Goal: Information Seeking & Learning: Learn about a topic

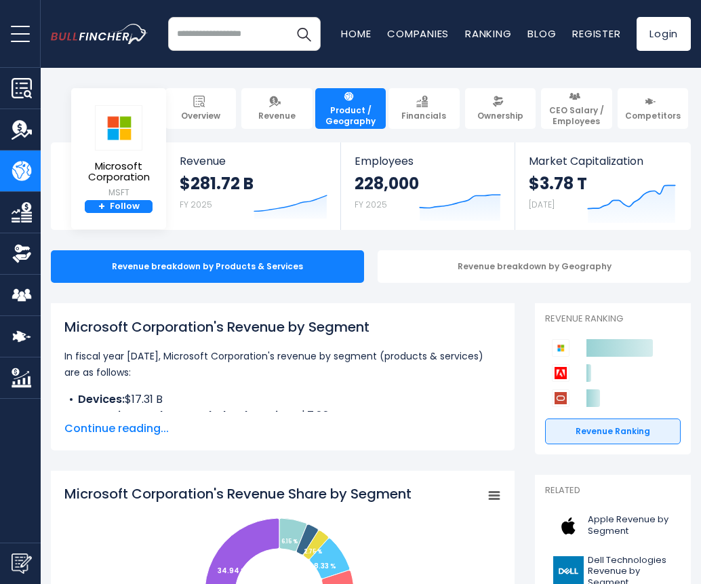
click at [513, 307] on div "Microsoft Corporation's Revenue by Segment In fiscal year [DATE], Microsoft Cor…" at bounding box center [283, 376] width 464 height 147
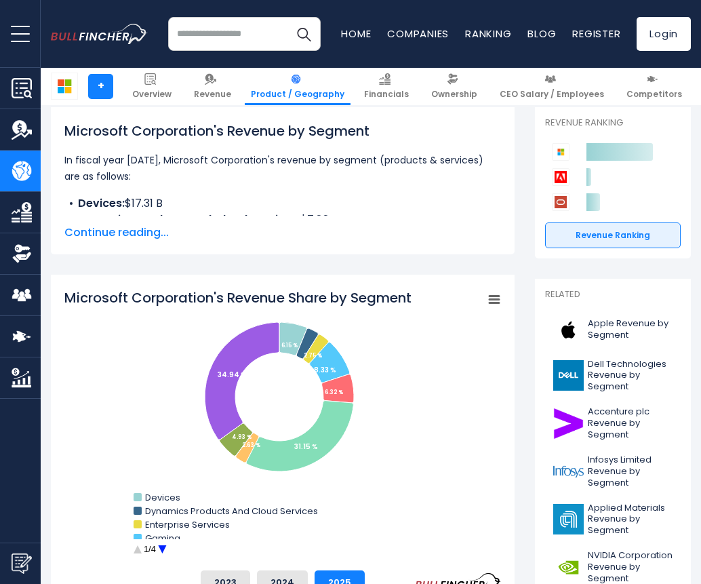
scroll to position [203, 0]
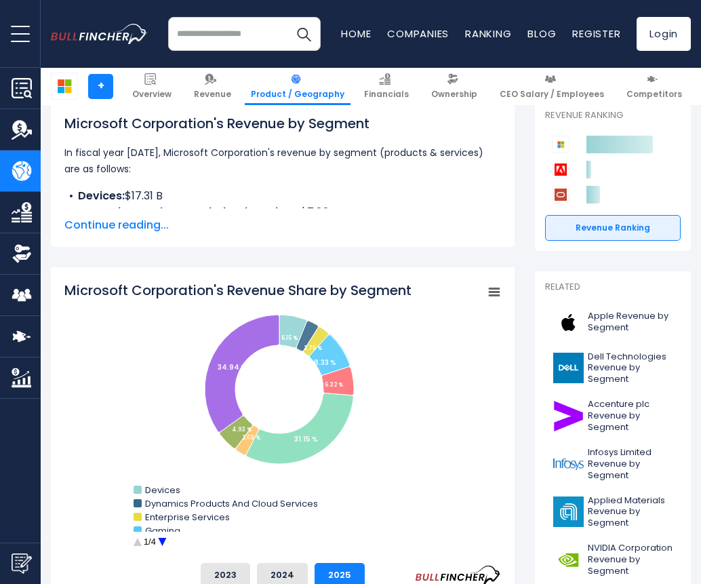
click at [164, 543] on circle "Microsoft Corporation's Revenue Share by Segment" at bounding box center [162, 542] width 21 height 21
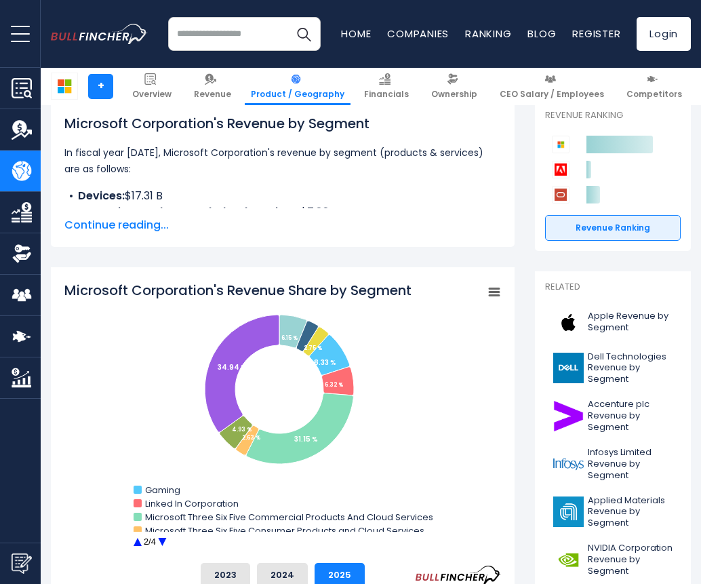
click at [166, 541] on circle "Microsoft Corporation's Revenue Share by Segment" at bounding box center [162, 542] width 21 height 21
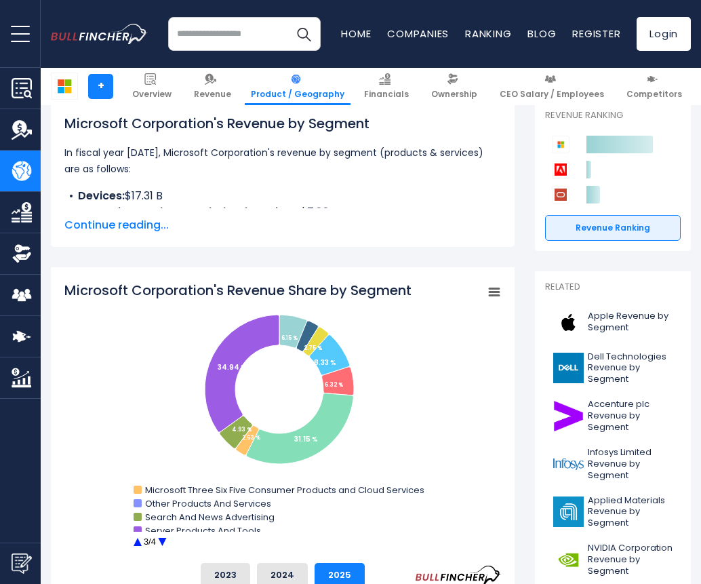
click at [166, 541] on circle "Microsoft Corporation's Revenue Share by Segment" at bounding box center [162, 542] width 21 height 21
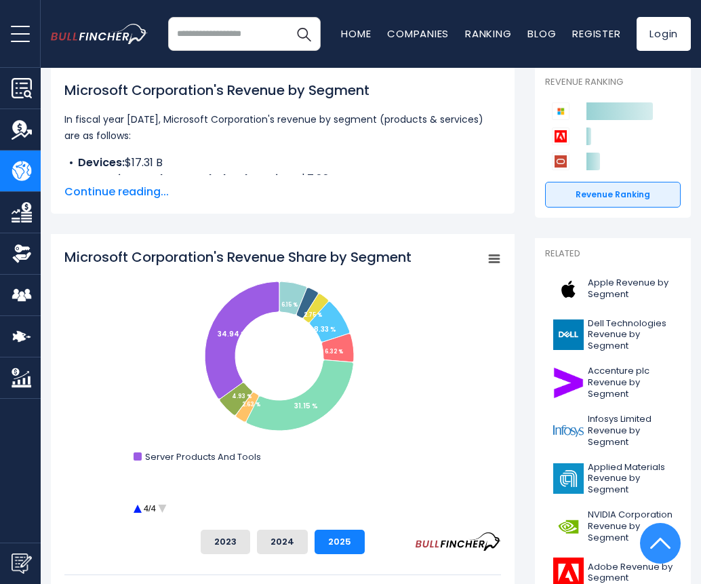
scroll to position [68, 0]
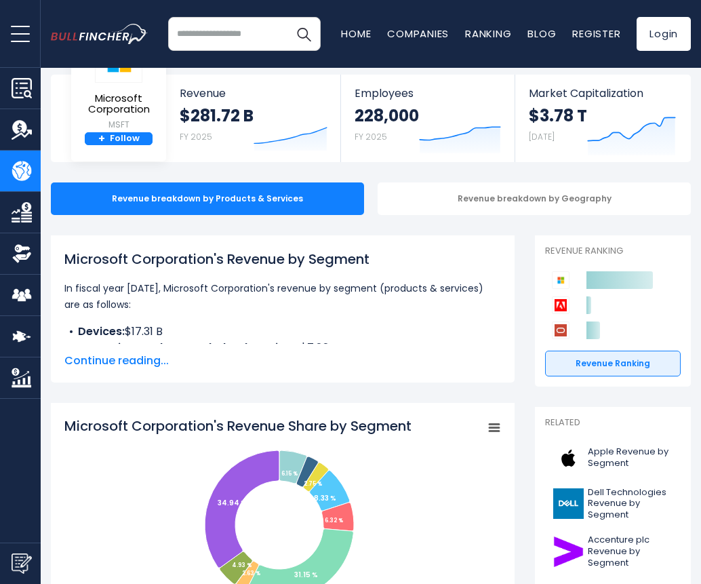
click at [123, 366] on span "Continue reading..." at bounding box center [282, 361] width 437 height 16
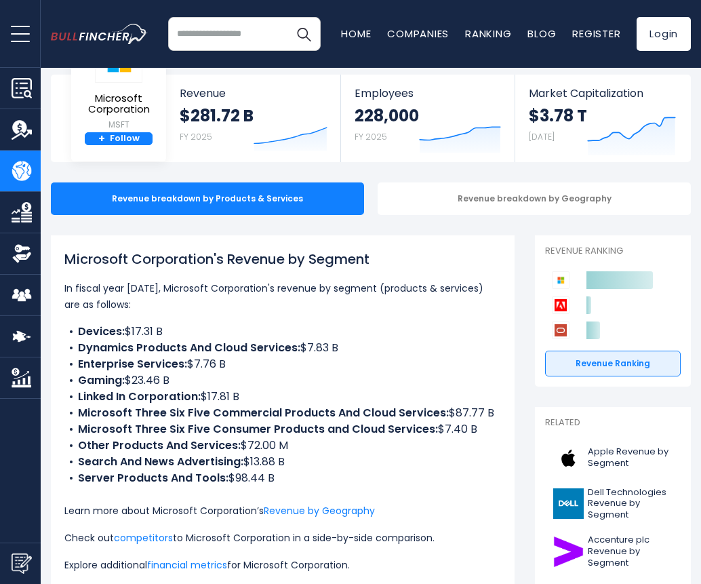
drag, startPoint x: 209, startPoint y: 335, endPoint x: 190, endPoint y: 336, distance: 19.0
click at [190, 336] on li "Devices: $17.31 B" at bounding box center [282, 332] width 437 height 16
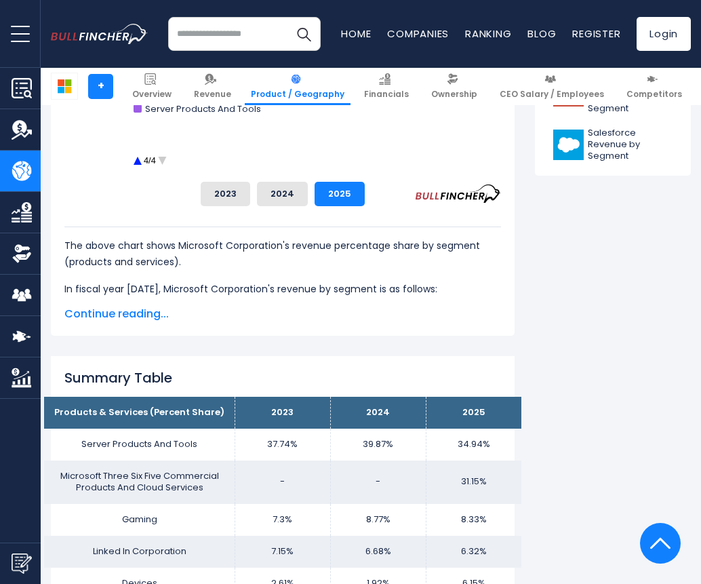
scroll to position [950, 0]
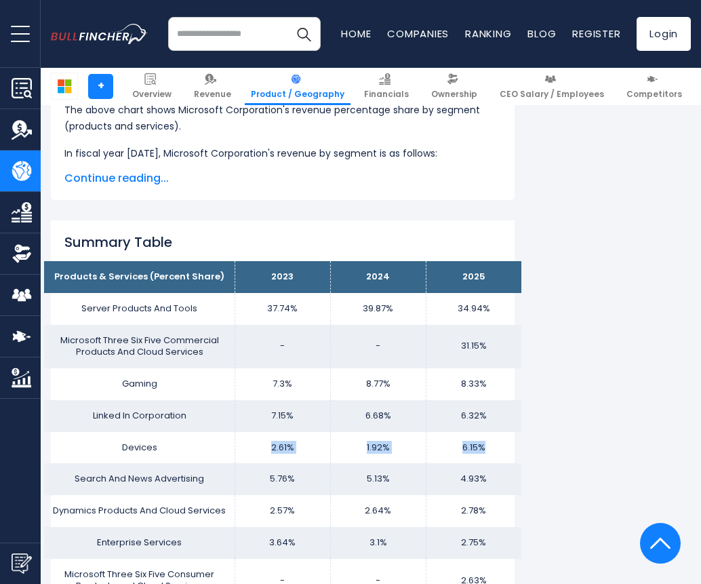
drag, startPoint x: 488, startPoint y: 446, endPoint x: 258, endPoint y: 444, distance: 230.0
click at [258, 444] on tr "Devices 2.61% 1.92% 6.15%" at bounding box center [283, 448] width 478 height 32
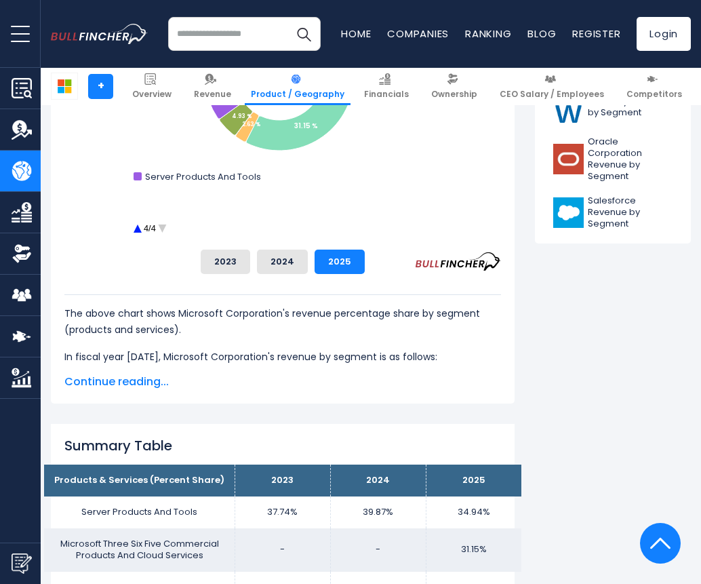
scroll to position [1017, 0]
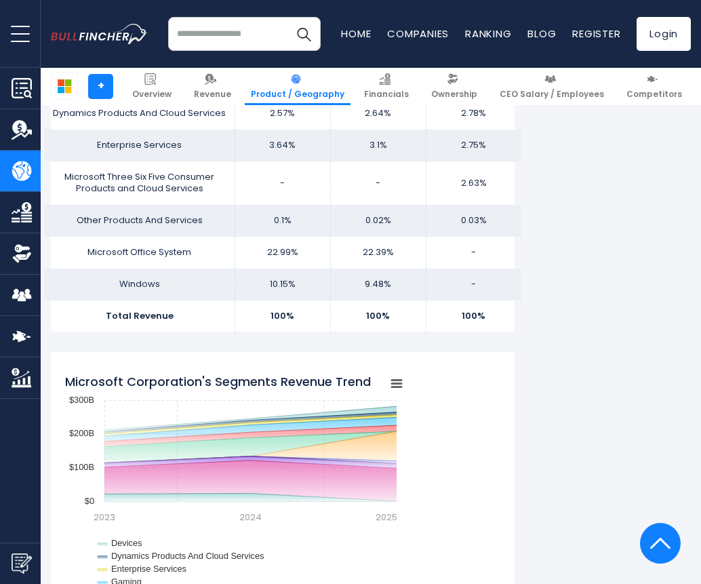
scroll to position [1424, 0]
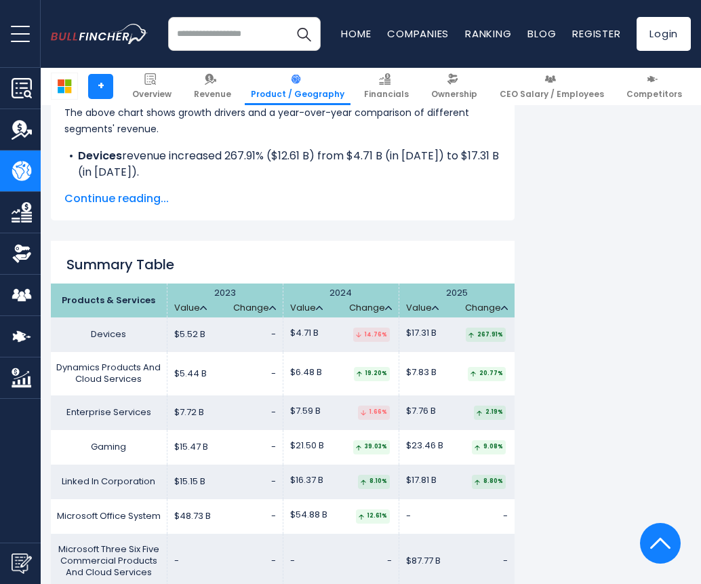
scroll to position [2510, 0]
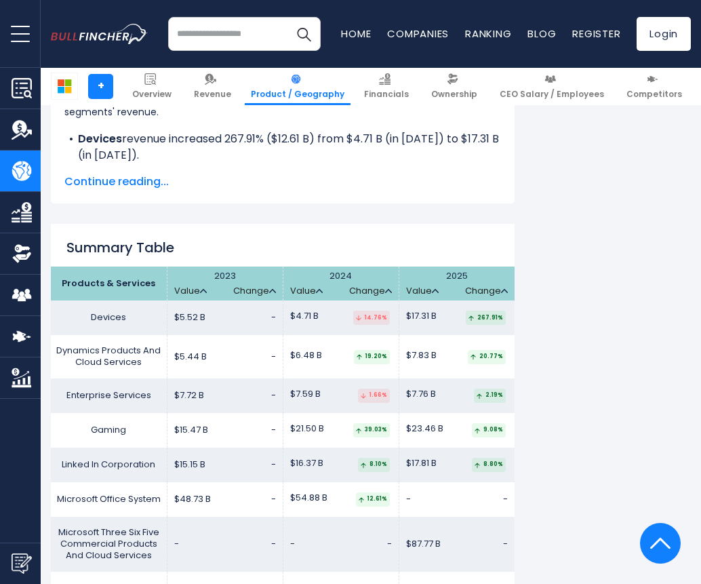
click at [438, 300] on td "$17.31 B 267.91%" at bounding box center [457, 317] width 116 height 35
click at [492, 311] on div "267.91%" at bounding box center [486, 318] width 40 height 14
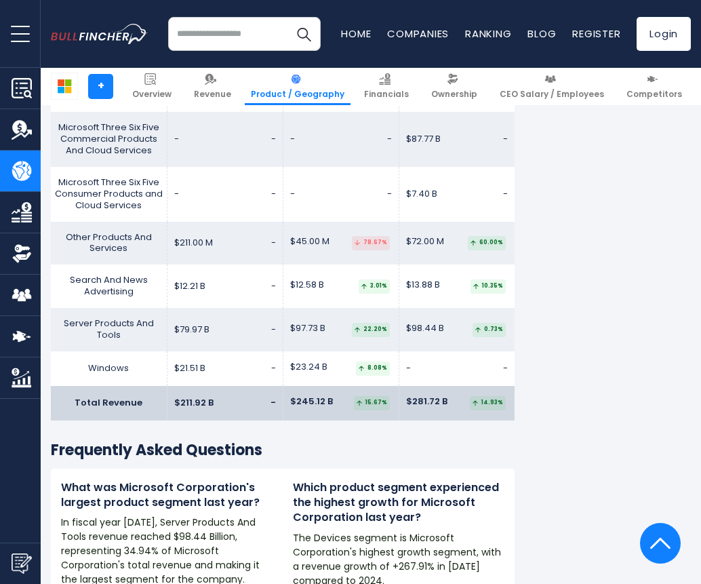
scroll to position [3052, 0]
